Goal: Task Accomplishment & Management: Use online tool/utility

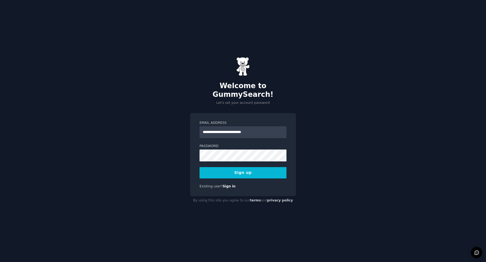
type input "**********"
click at [261, 172] on button "Sign up" at bounding box center [243, 172] width 87 height 11
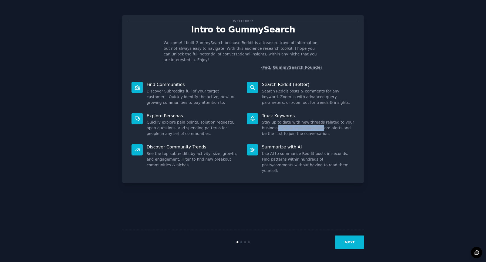
drag, startPoint x: 276, startPoint y: 122, endPoint x: 320, endPoint y: 123, distance: 43.2
click at [320, 123] on dd "Stay up to date with new threads related to your business. Set up email/slack/d…" at bounding box center [308, 127] width 93 height 17
click at [357, 246] on button "Next" at bounding box center [349, 241] width 29 height 13
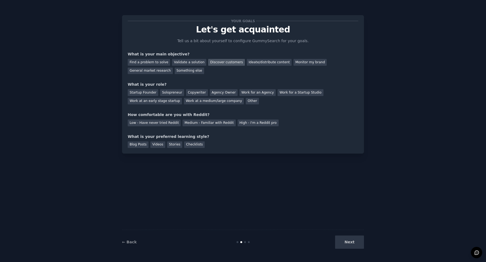
click at [214, 63] on div "Discover customers" at bounding box center [226, 62] width 36 height 7
click at [185, 65] on div "Validate a solution" at bounding box center [189, 62] width 34 height 7
click at [213, 61] on div "Discover customers" at bounding box center [226, 62] width 36 height 7
click at [146, 94] on div "Startup Founder" at bounding box center [143, 92] width 31 height 7
click at [189, 121] on div "Medium - Familiar with Reddit" at bounding box center [209, 122] width 53 height 7
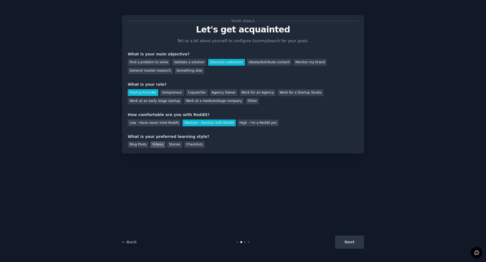
click at [155, 145] on div "Videos" at bounding box center [158, 144] width 15 height 7
click at [353, 244] on button "Next" at bounding box center [349, 241] width 29 height 13
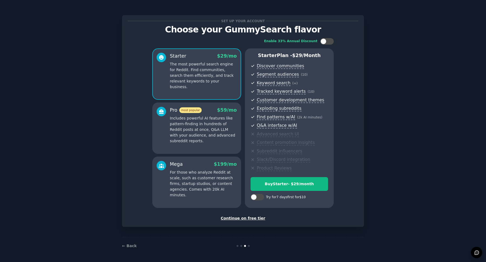
click at [241, 219] on div "Continue on free tier" at bounding box center [243, 218] width 231 height 6
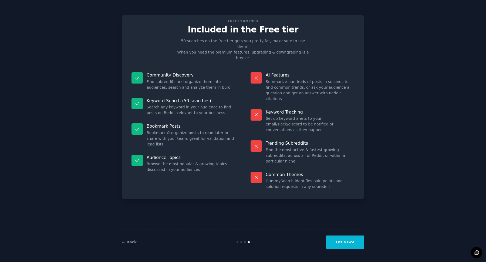
click at [355, 243] on button "Let's Go!" at bounding box center [345, 241] width 38 height 13
